Goal: Task Accomplishment & Management: Use online tool/utility

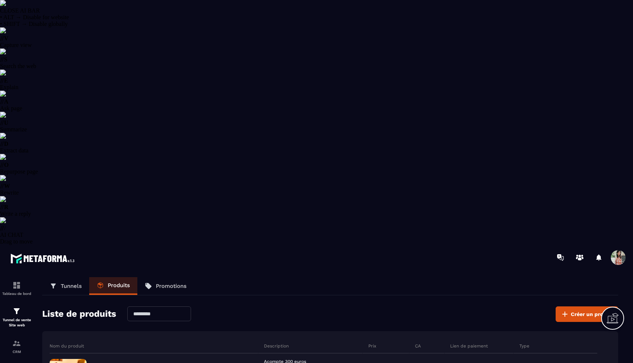
select select "******"
click at [20, 307] on div "Tunnel de vente Site web" at bounding box center [17, 317] width 30 height 21
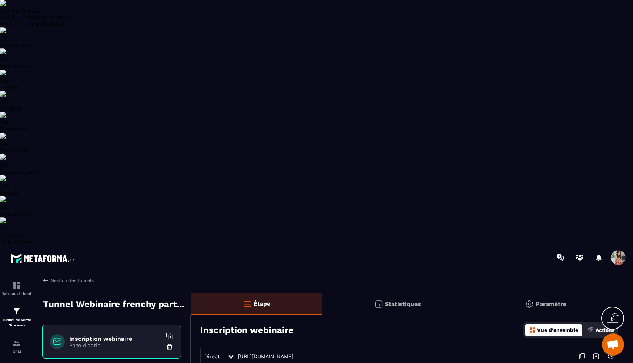
click at [583, 350] on icon at bounding box center [582, 357] width 14 height 14
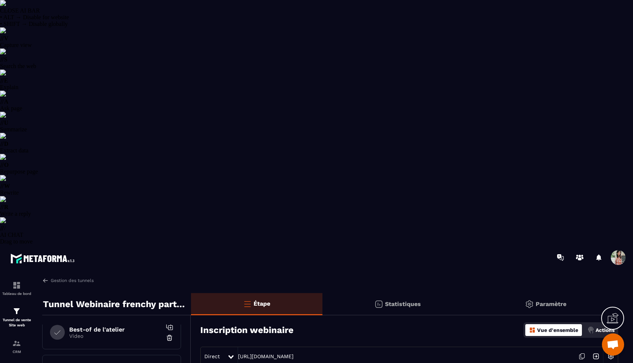
scroll to position [184, 0]
